Goal: Task Accomplishment & Management: Use online tool/utility

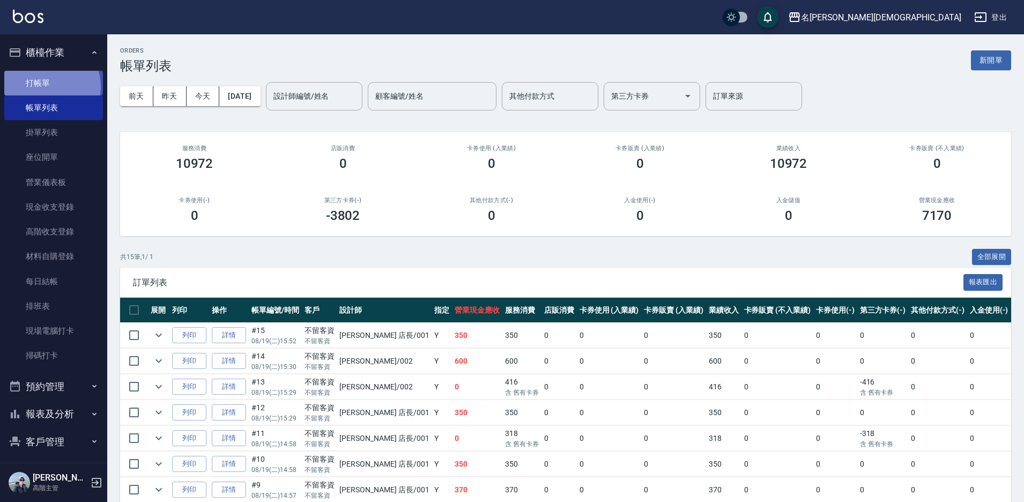
click at [44, 86] on link "打帳單" at bounding box center [53, 83] width 99 height 25
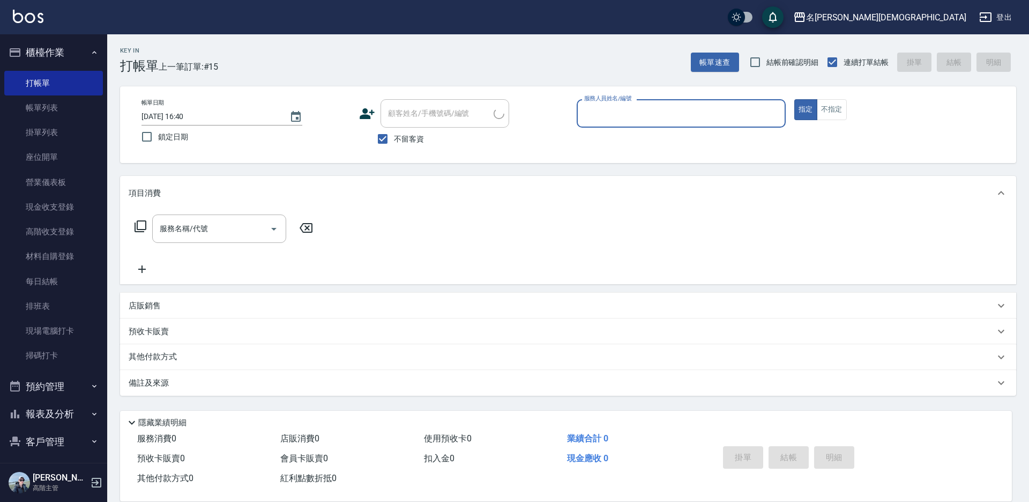
click at [632, 121] on input "服務人員姓名/編號" at bounding box center [681, 113] width 199 height 19
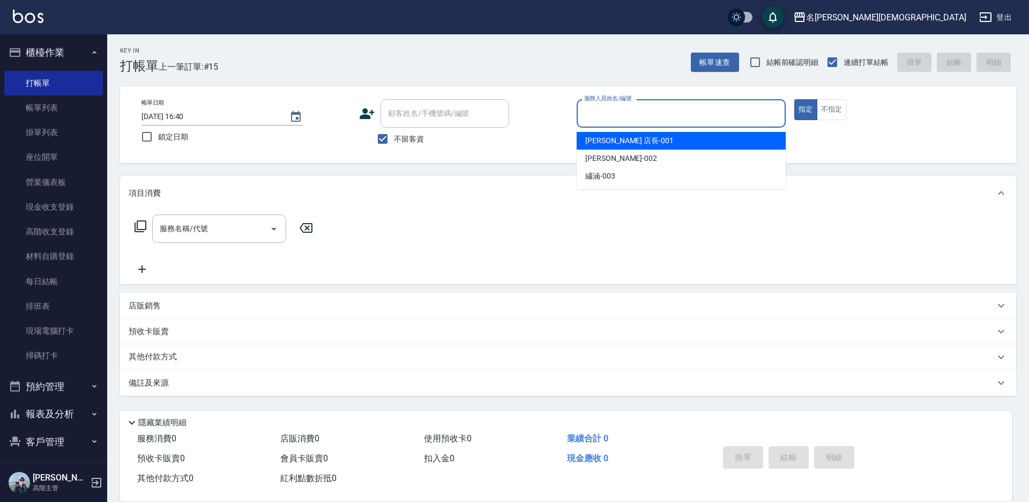
drag, startPoint x: 632, startPoint y: 121, endPoint x: 477, endPoint y: 153, distance: 157.7
click at [631, 136] on div "[PERSON_NAME] 店長 -001" at bounding box center [681, 141] width 209 height 18
type input "[PERSON_NAME] 店長-001"
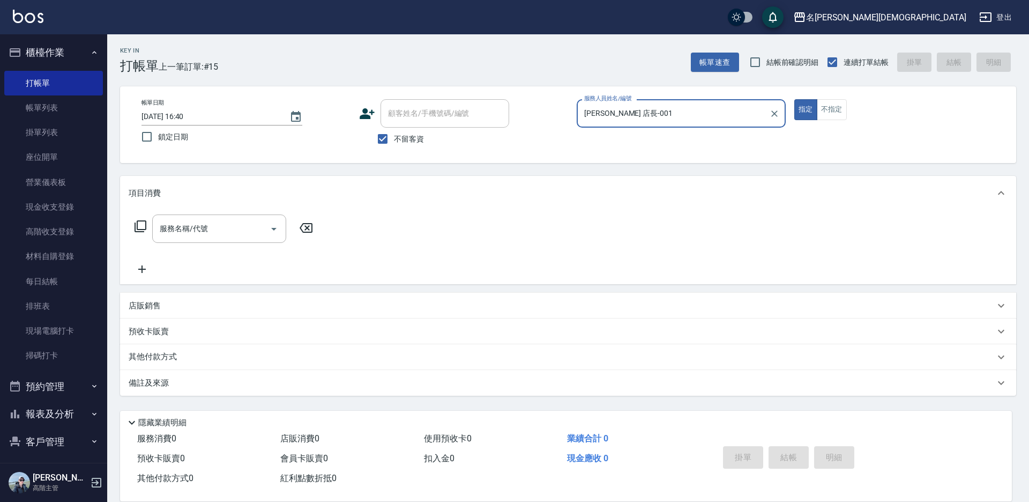
click at [139, 229] on icon at bounding box center [140, 226] width 13 height 13
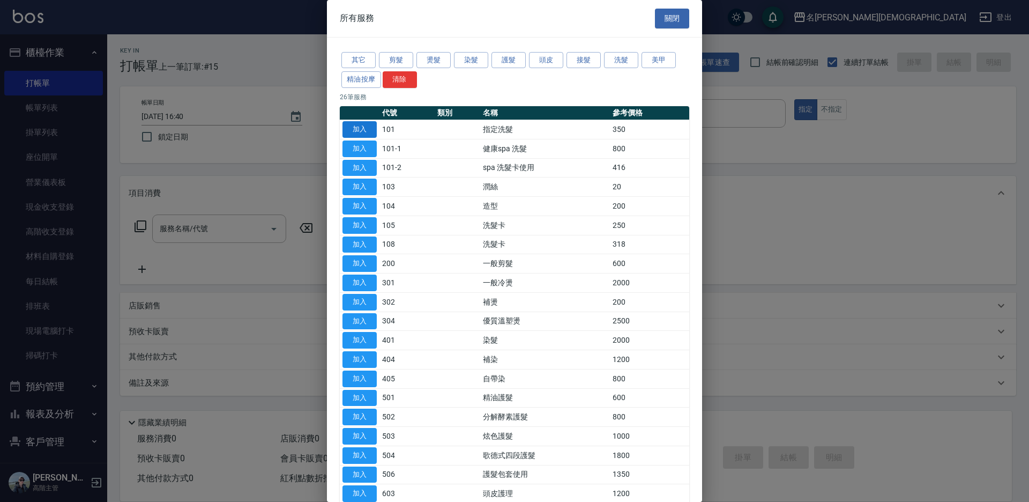
click at [363, 129] on button "加入" at bounding box center [360, 129] width 34 height 17
type input "指定洗髮(101)"
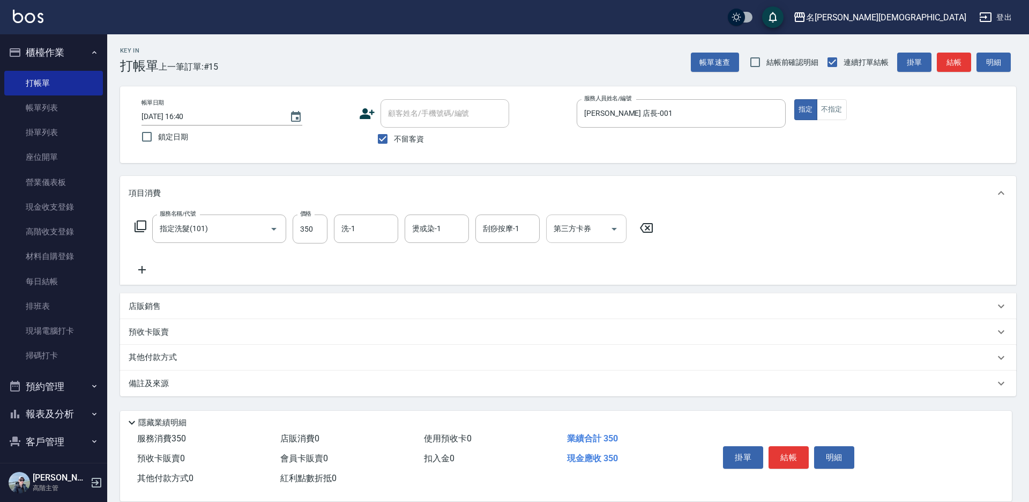
click at [364, 226] on input "洗-1" at bounding box center [366, 228] width 55 height 19
click at [373, 294] on div "繡涵 -003" at bounding box center [366, 303] width 64 height 18
type input "繡涵-003"
click at [783, 458] on button "結帳" at bounding box center [789, 457] width 40 height 23
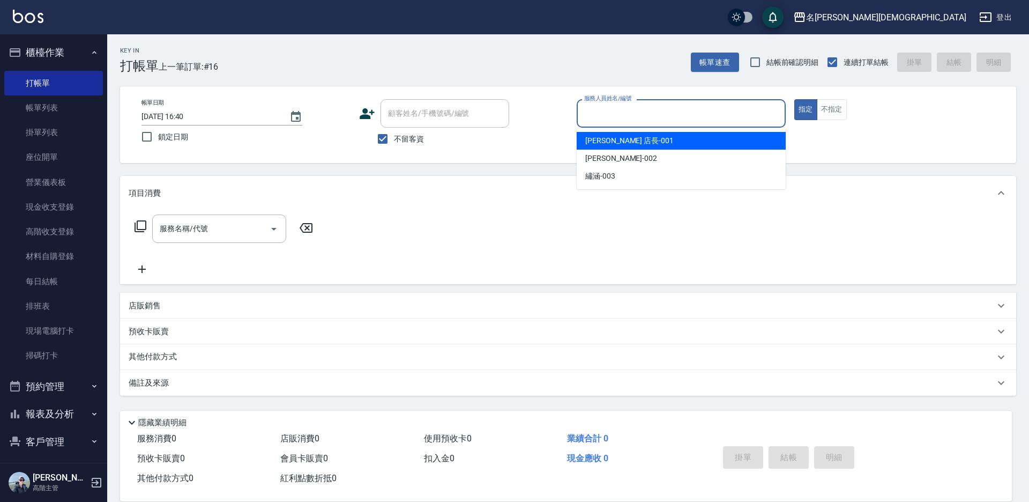
click at [612, 110] on input "服務人員姓名/編號" at bounding box center [681, 113] width 199 height 19
click at [608, 141] on span "[PERSON_NAME] 店長 -001" at bounding box center [629, 140] width 88 height 11
type input "[PERSON_NAME] 店長-001"
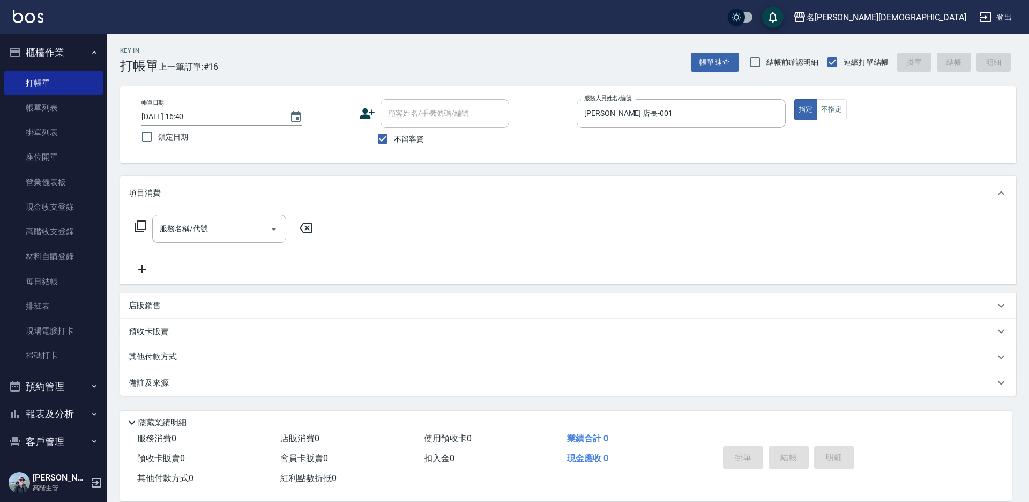
click at [142, 227] on icon at bounding box center [140, 226] width 13 height 13
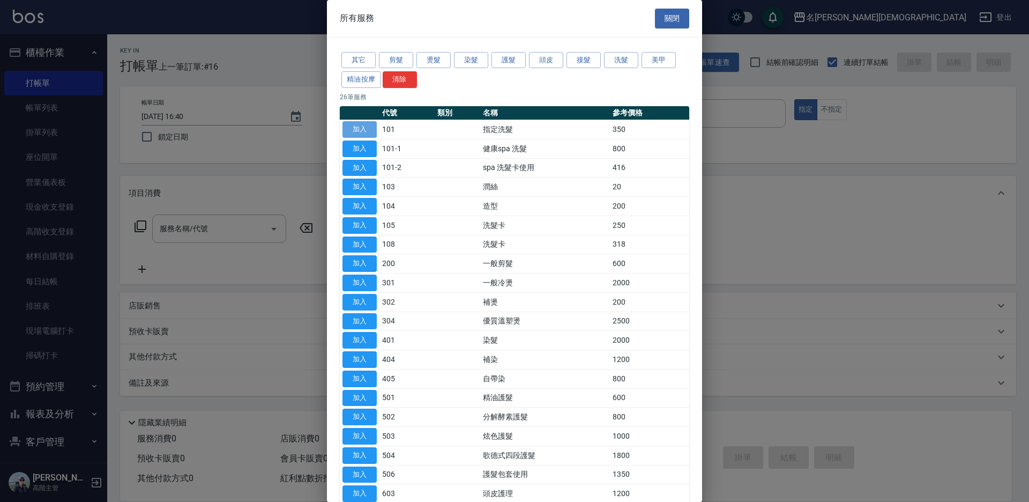
click at [371, 129] on button "加入" at bounding box center [360, 129] width 34 height 17
type input "指定洗髮(101)"
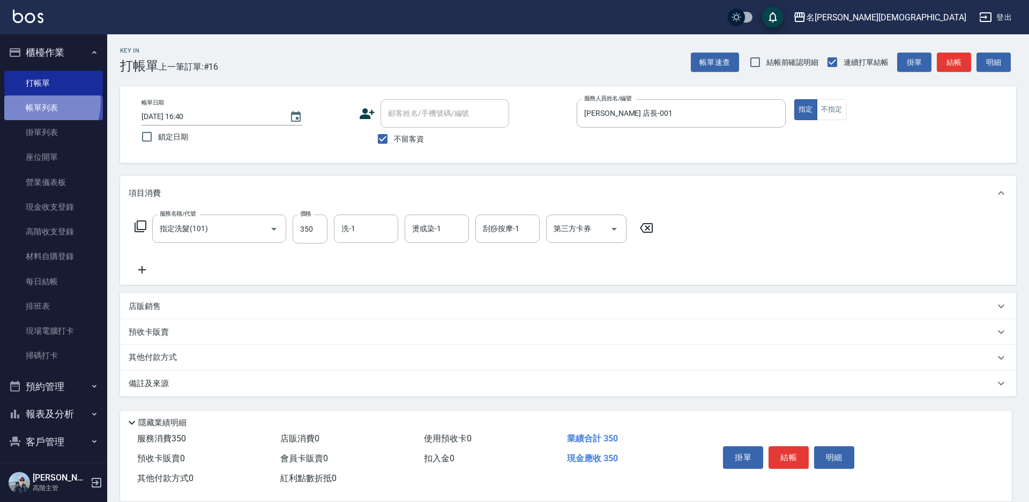
click at [33, 102] on link "帳單列表" at bounding box center [53, 107] width 99 height 25
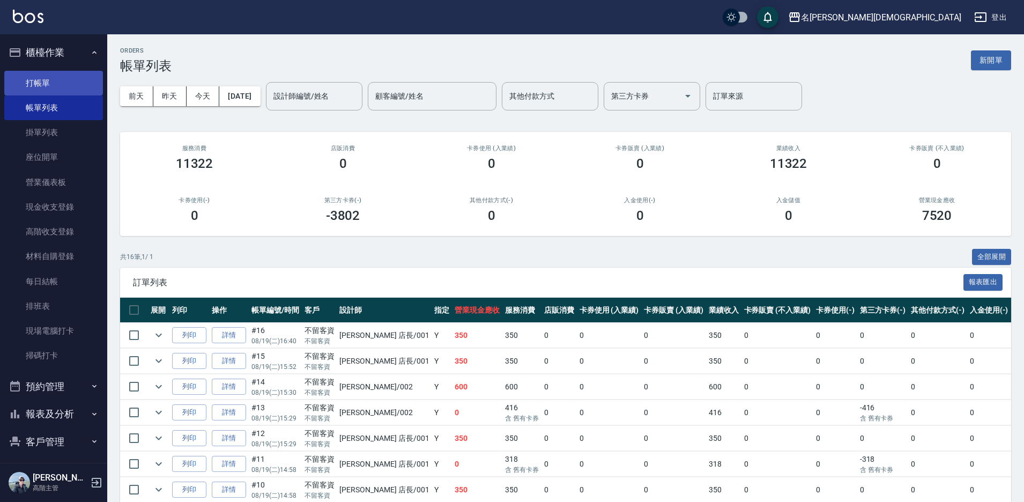
click at [69, 83] on link "打帳單" at bounding box center [53, 83] width 99 height 25
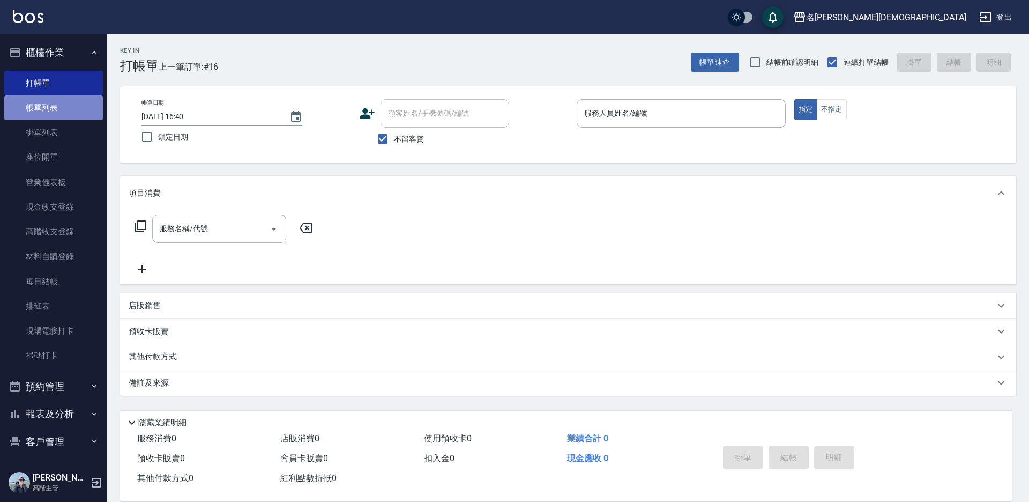
click at [62, 106] on link "帳單列表" at bounding box center [53, 107] width 99 height 25
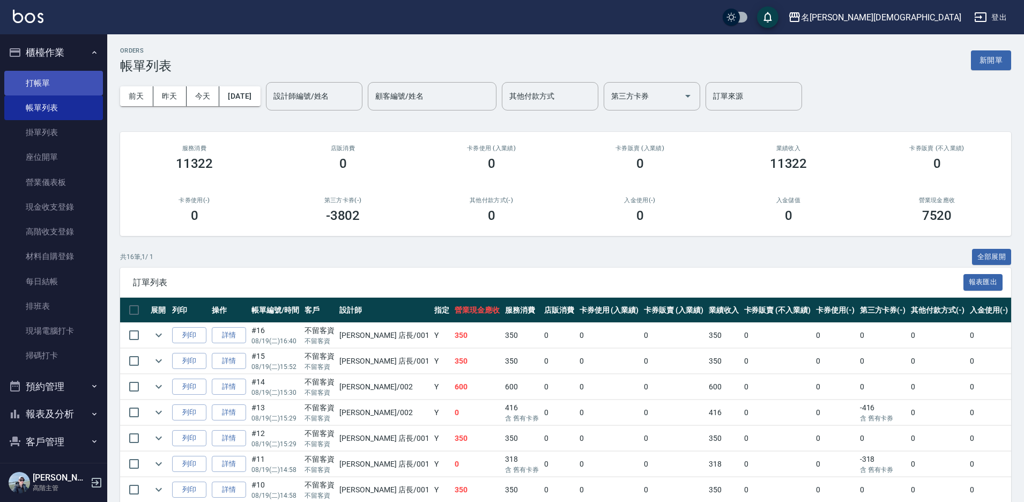
click at [46, 90] on link "打帳單" at bounding box center [53, 83] width 99 height 25
